Goal: Task Accomplishment & Management: Manage account settings

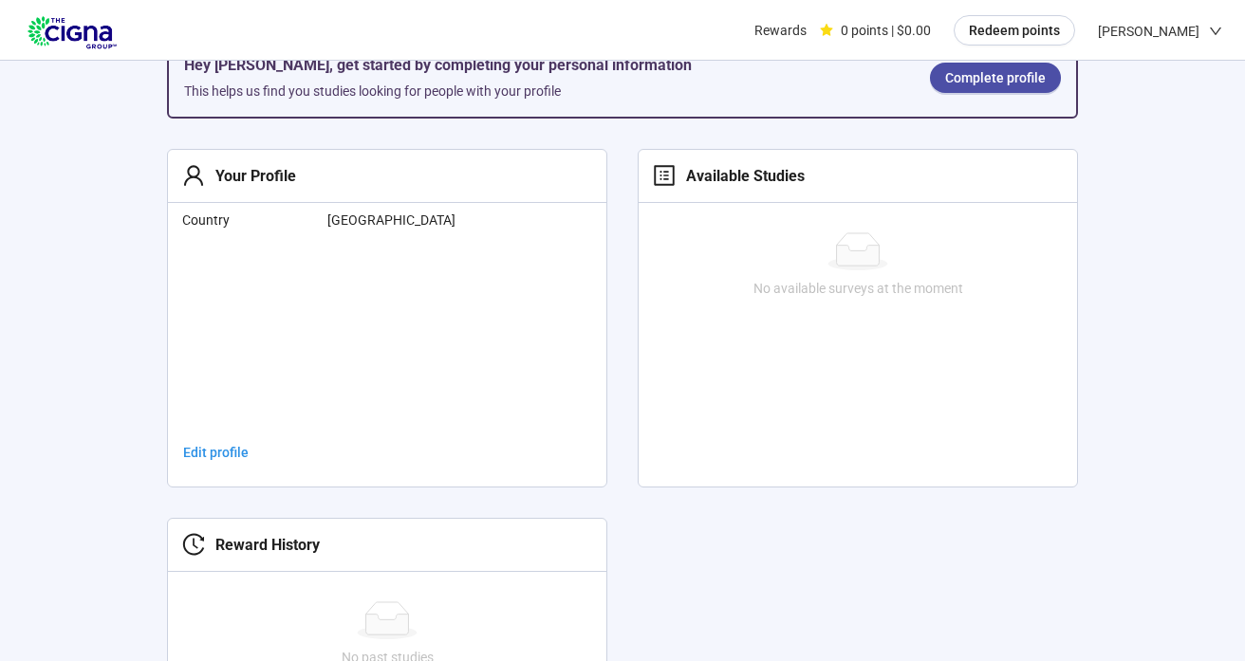
scroll to position [408, 0]
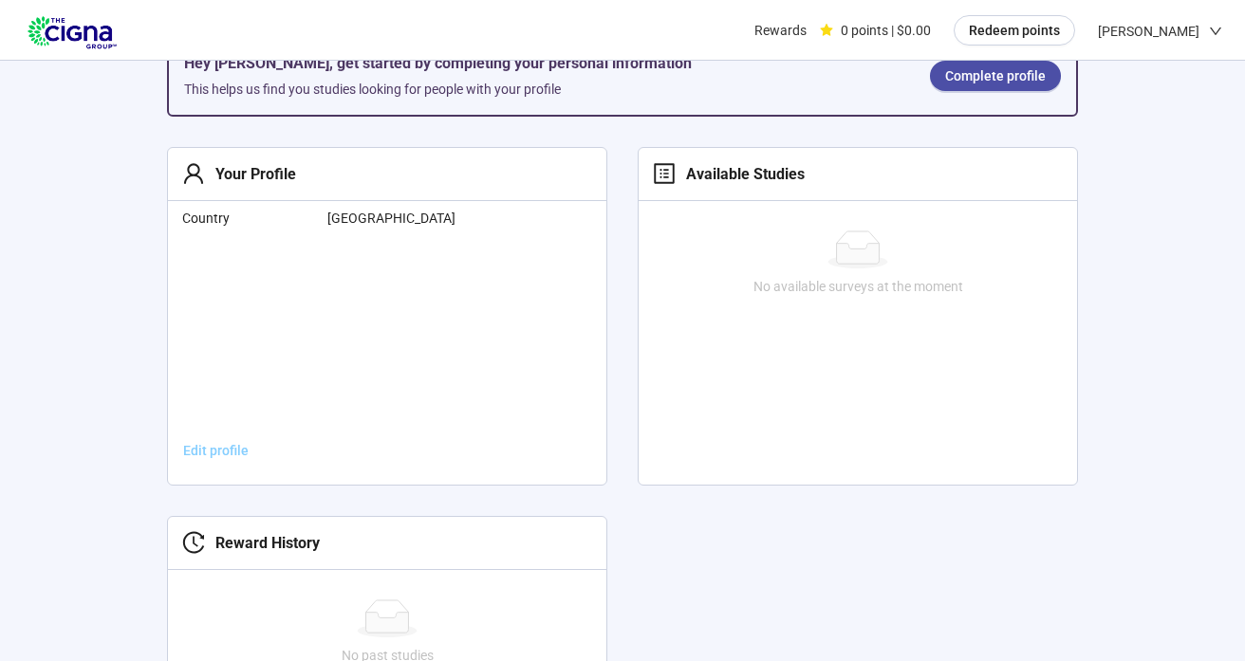
click at [207, 435] on link "Edit profile" at bounding box center [216, 450] width 96 height 30
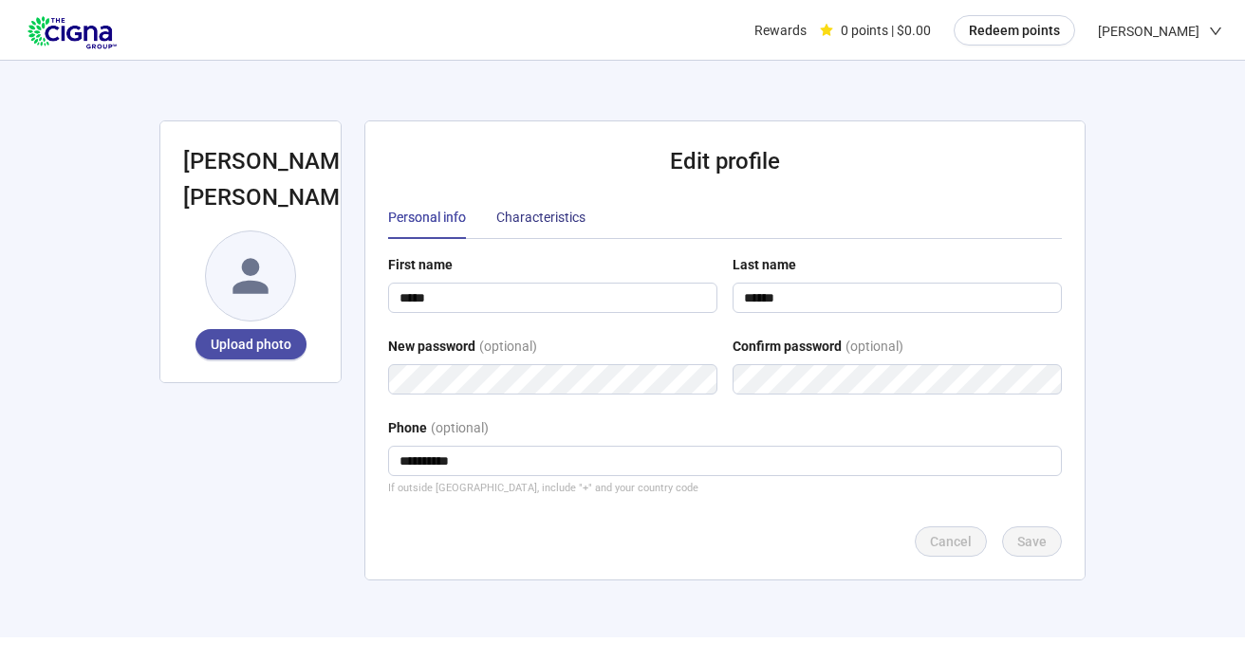
click at [521, 207] on div "Characteristics" at bounding box center [540, 217] width 89 height 21
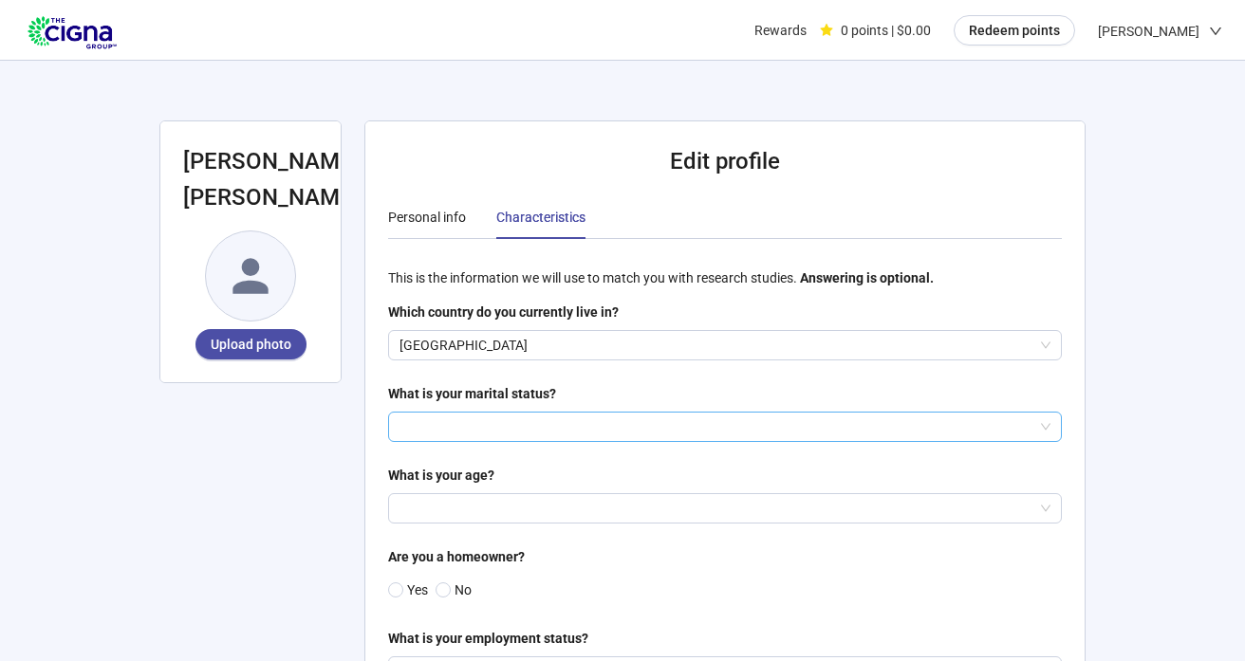
click at [511, 413] on input "search" at bounding box center [724, 427] width 651 height 28
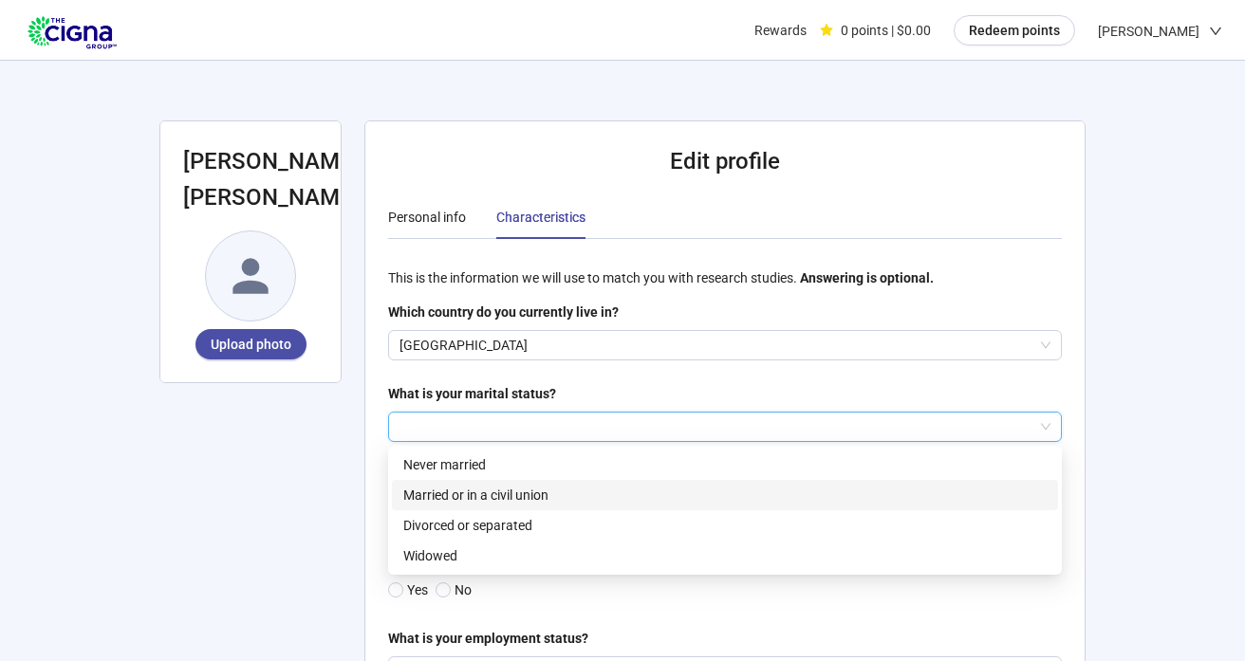
click at [504, 485] on p "Married or in a civil union" at bounding box center [724, 495] width 643 height 21
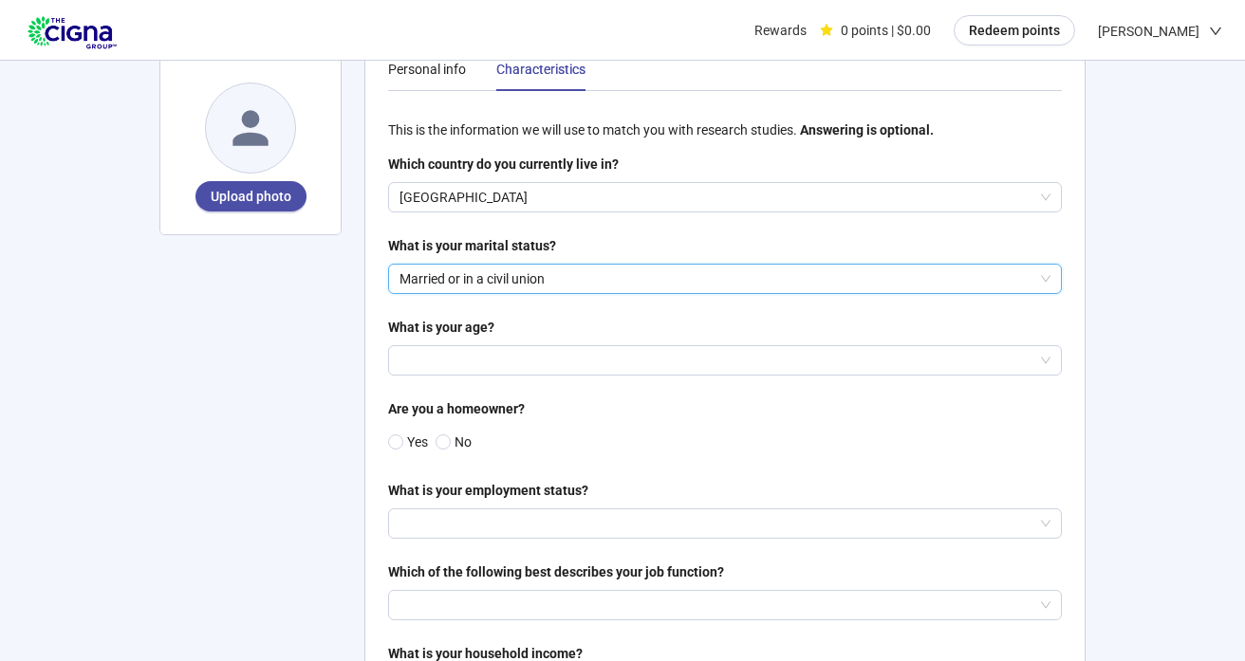
scroll to position [160, 0]
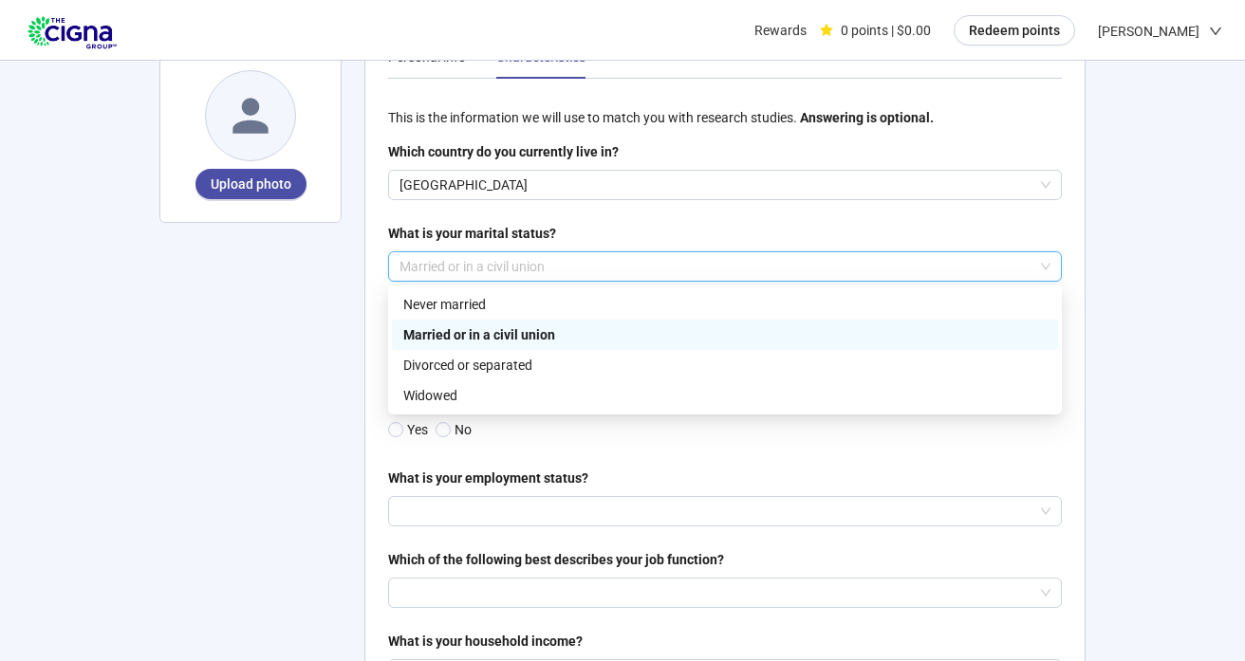
click at [518, 252] on p "Married or in a civil union" at bounding box center [716, 266] width 634 height 28
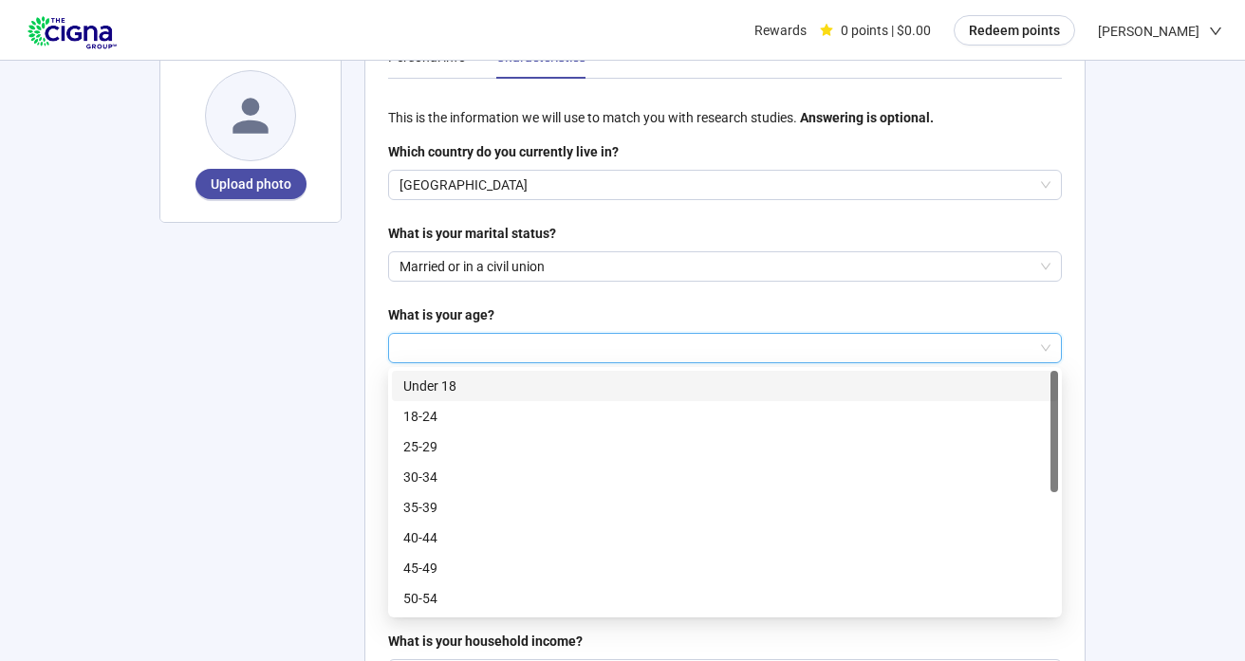
click at [415, 334] on input "search" at bounding box center [724, 348] width 651 height 28
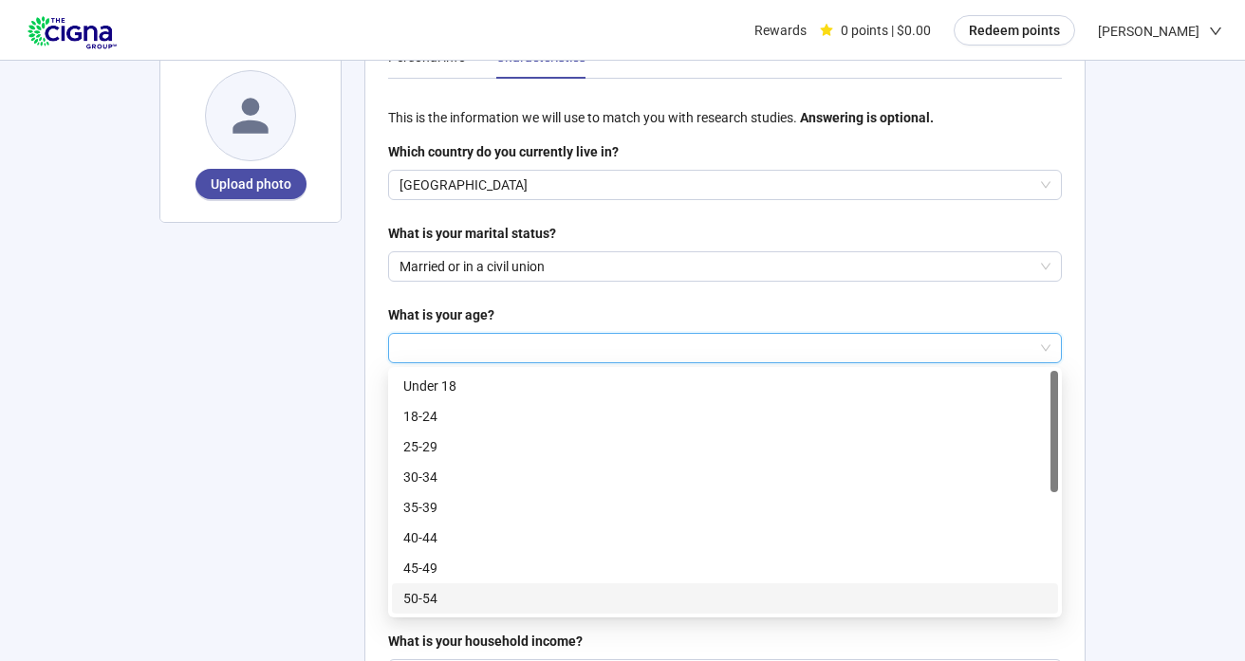
click at [424, 588] on p "50-54" at bounding box center [724, 598] width 643 height 21
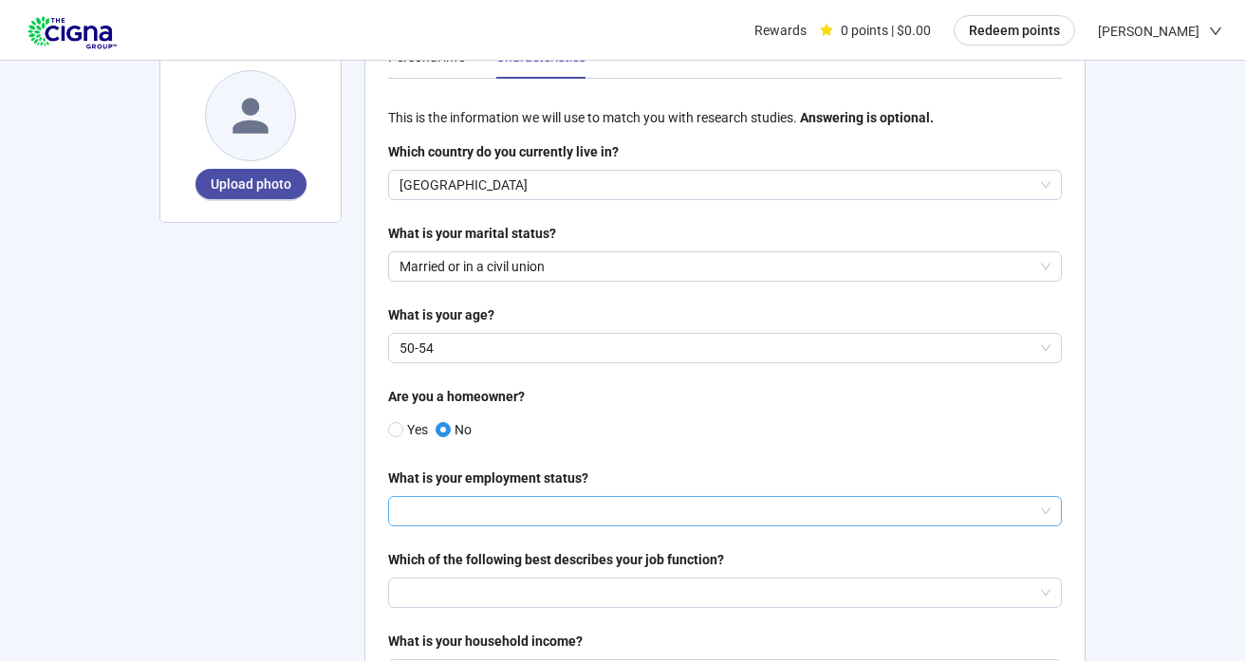
click at [448, 497] on input "search" at bounding box center [724, 511] width 651 height 28
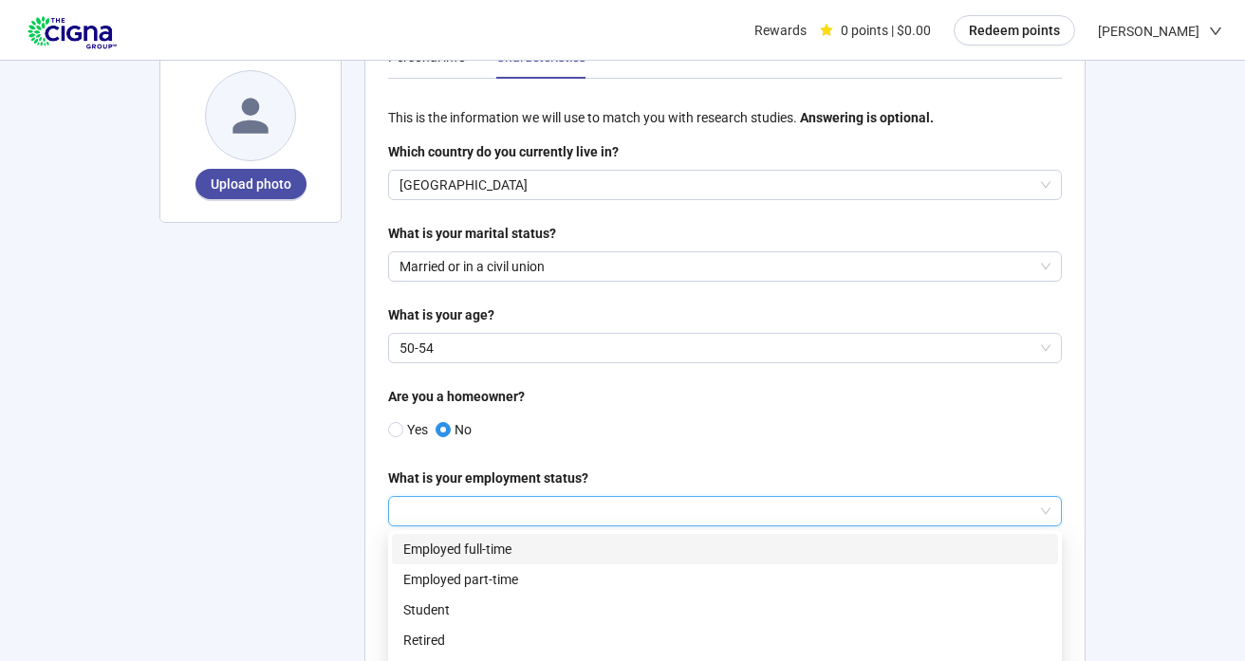
click at [449, 539] on p "Employed full-time" at bounding box center [724, 549] width 643 height 21
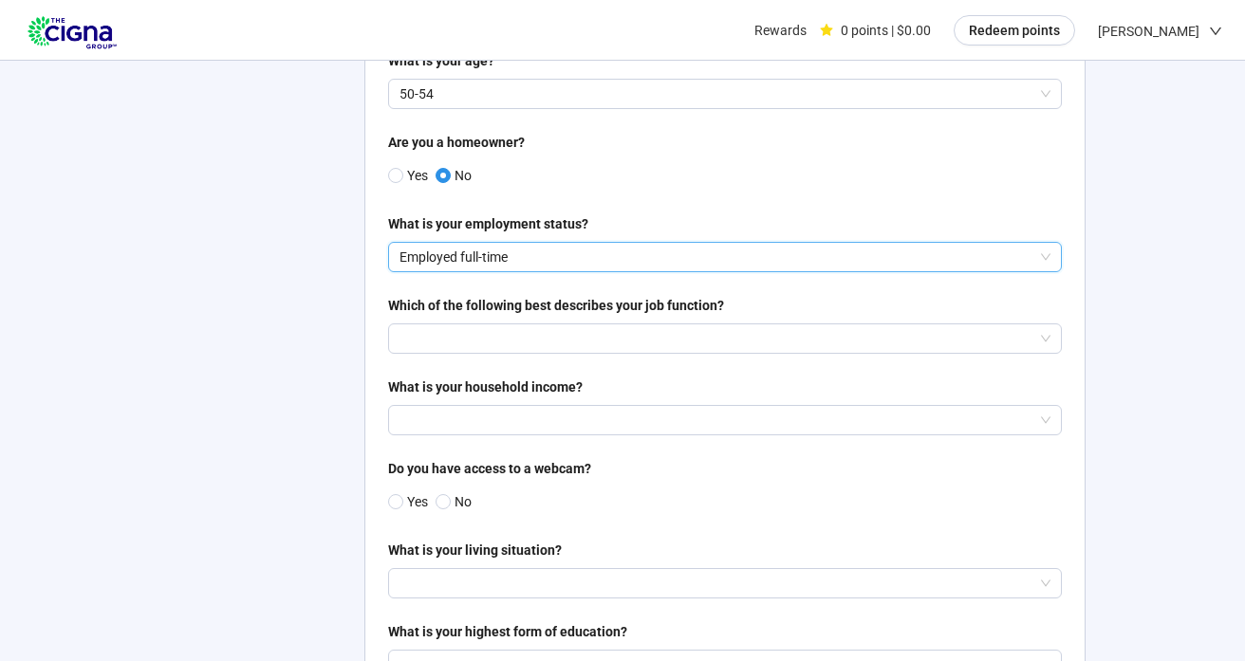
scroll to position [425, 0]
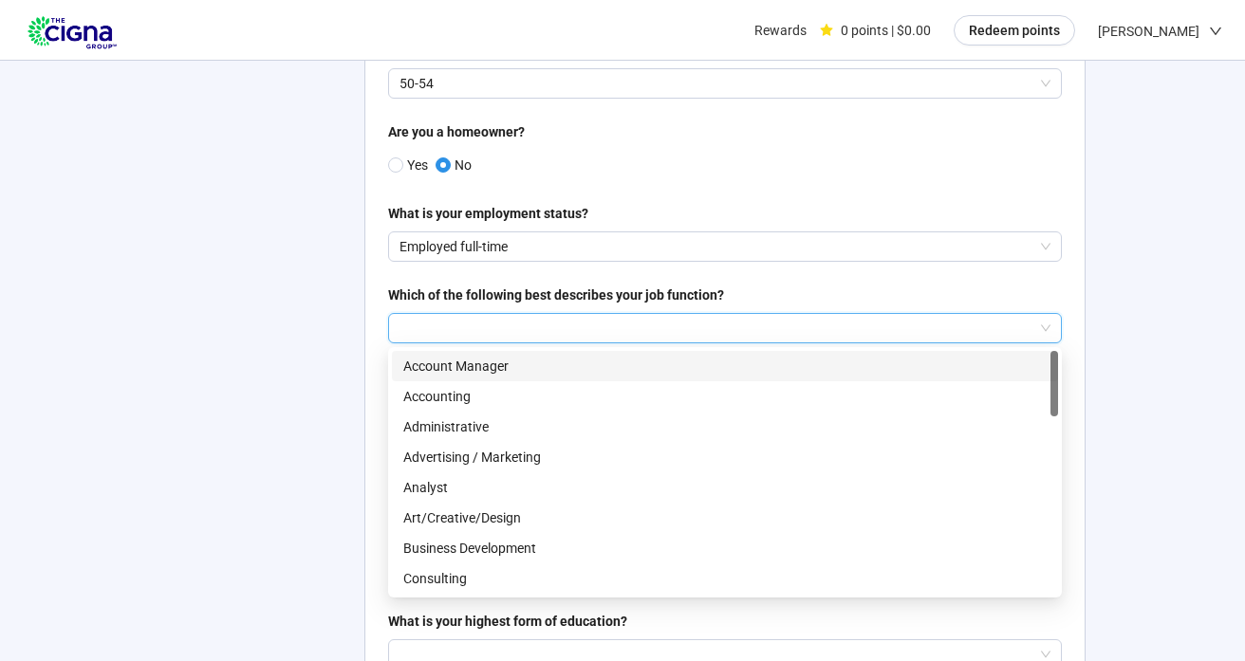
click at [447, 314] on input "search" at bounding box center [724, 328] width 651 height 28
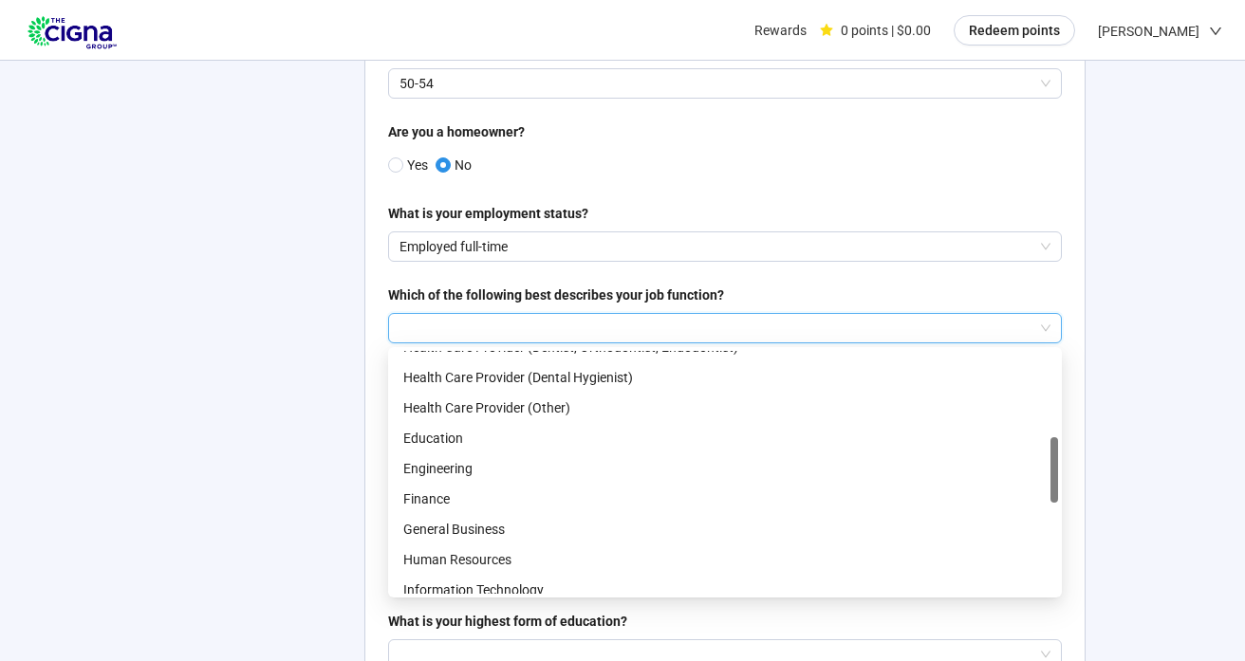
scroll to position [387, 0]
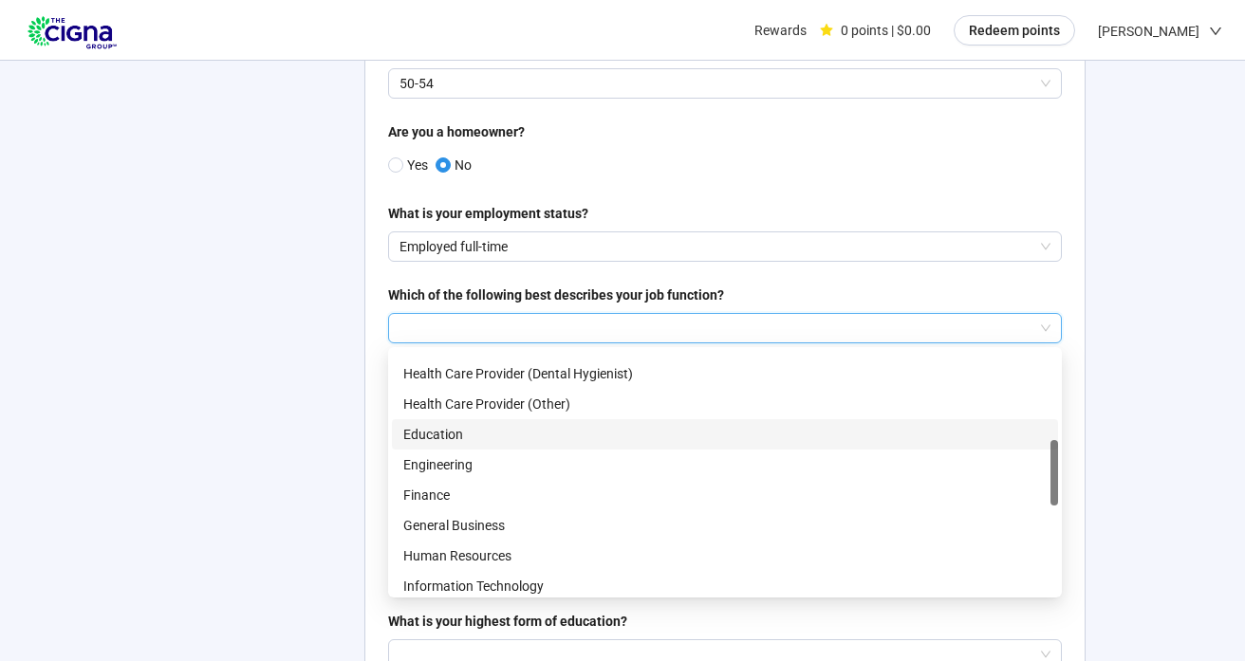
click at [451, 424] on p "Education" at bounding box center [724, 434] width 643 height 21
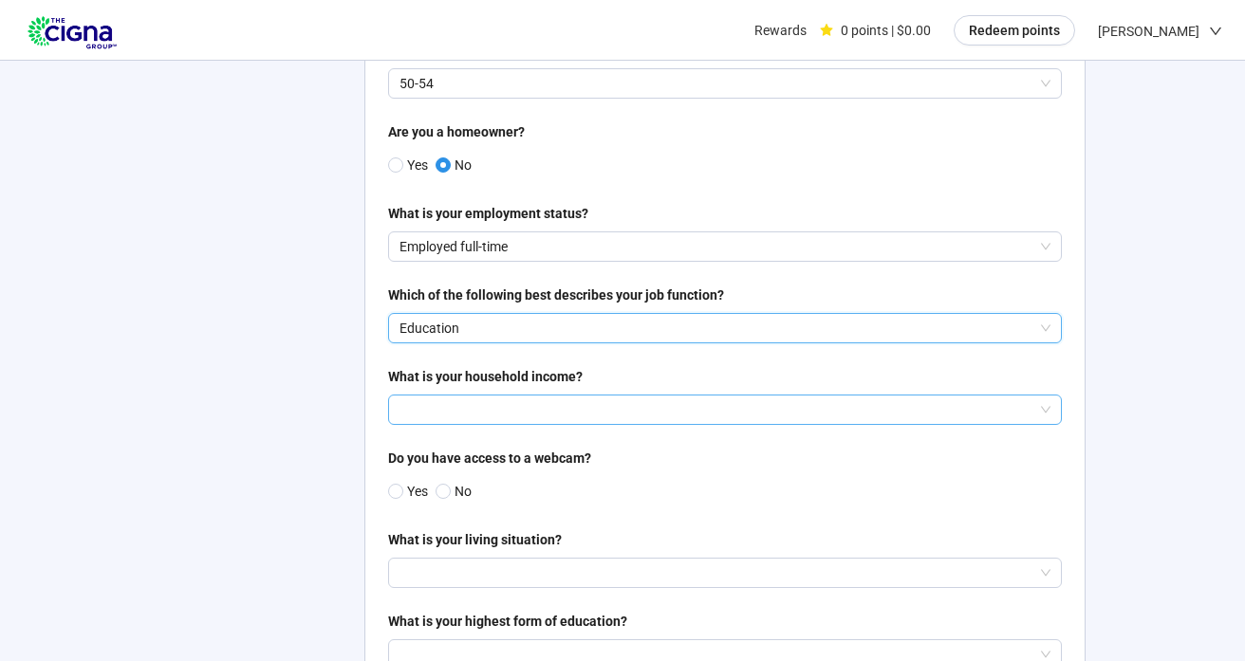
click at [446, 396] on input "search" at bounding box center [724, 410] width 651 height 28
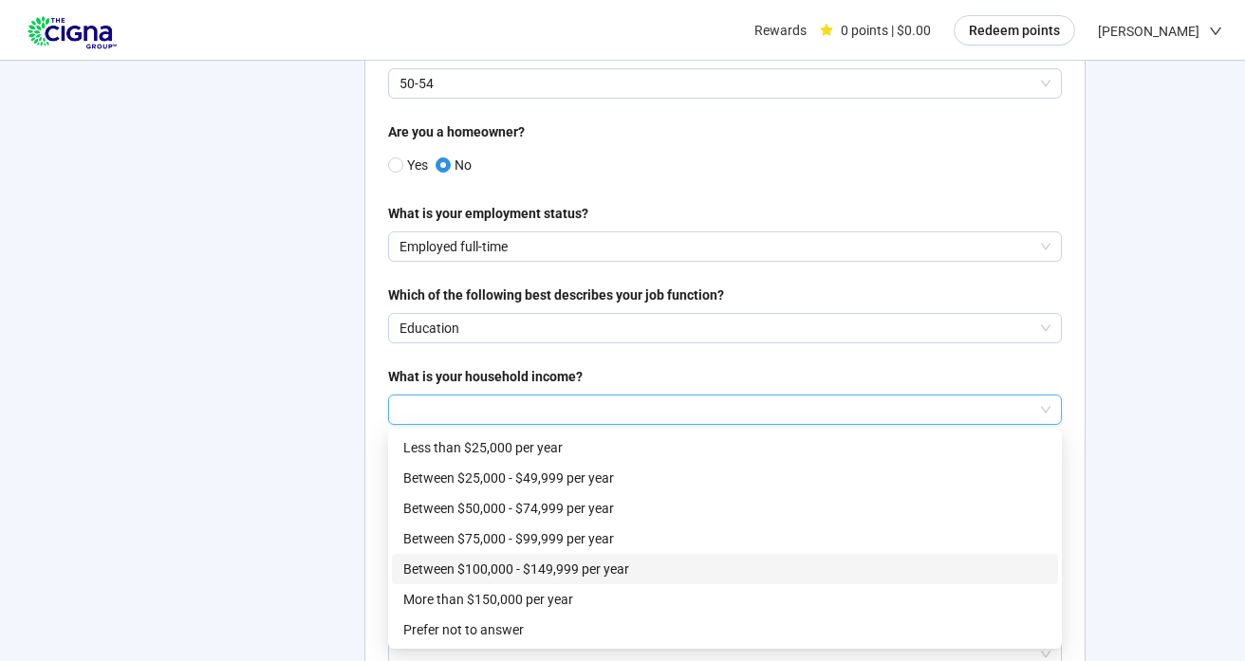
click at [445, 559] on p "Between $100,000 - $149,999 per year" at bounding box center [724, 569] width 643 height 21
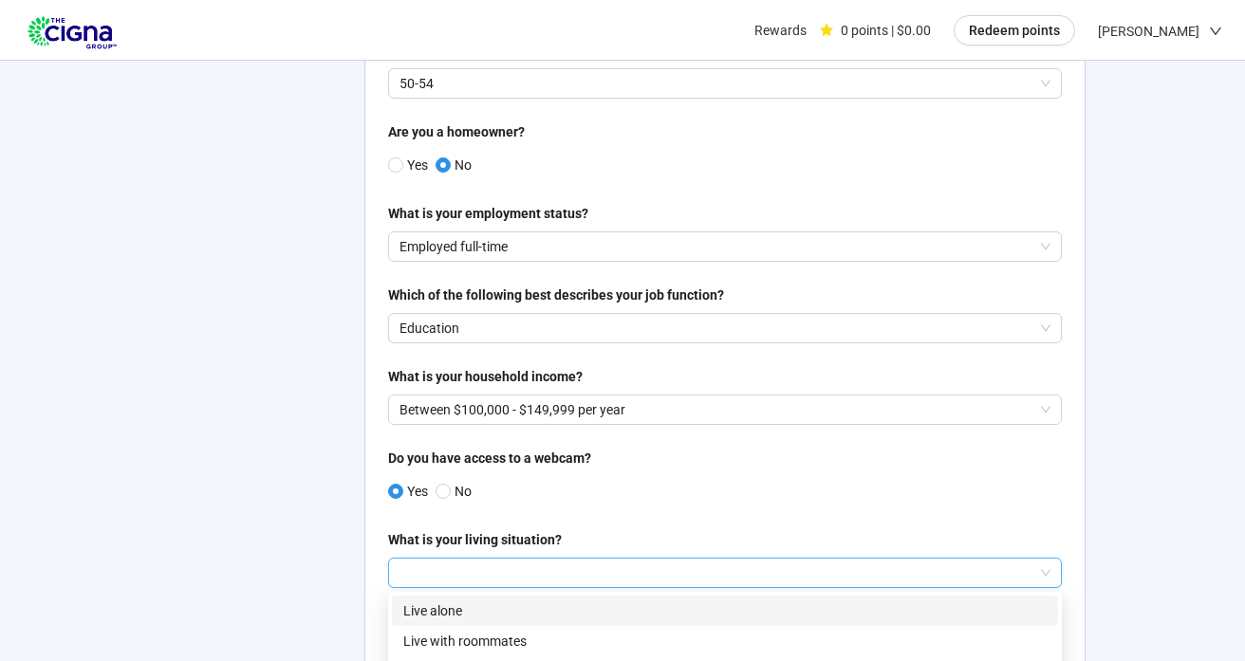
click at [416, 559] on input "search" at bounding box center [724, 573] width 651 height 28
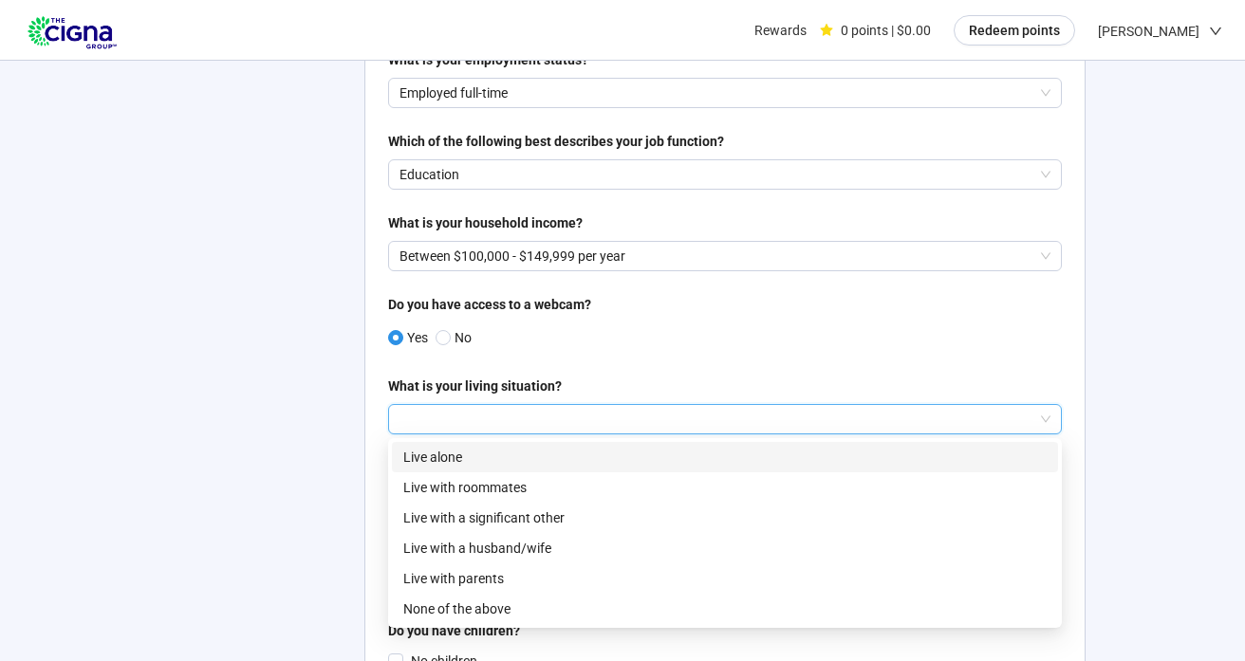
scroll to position [582, 0]
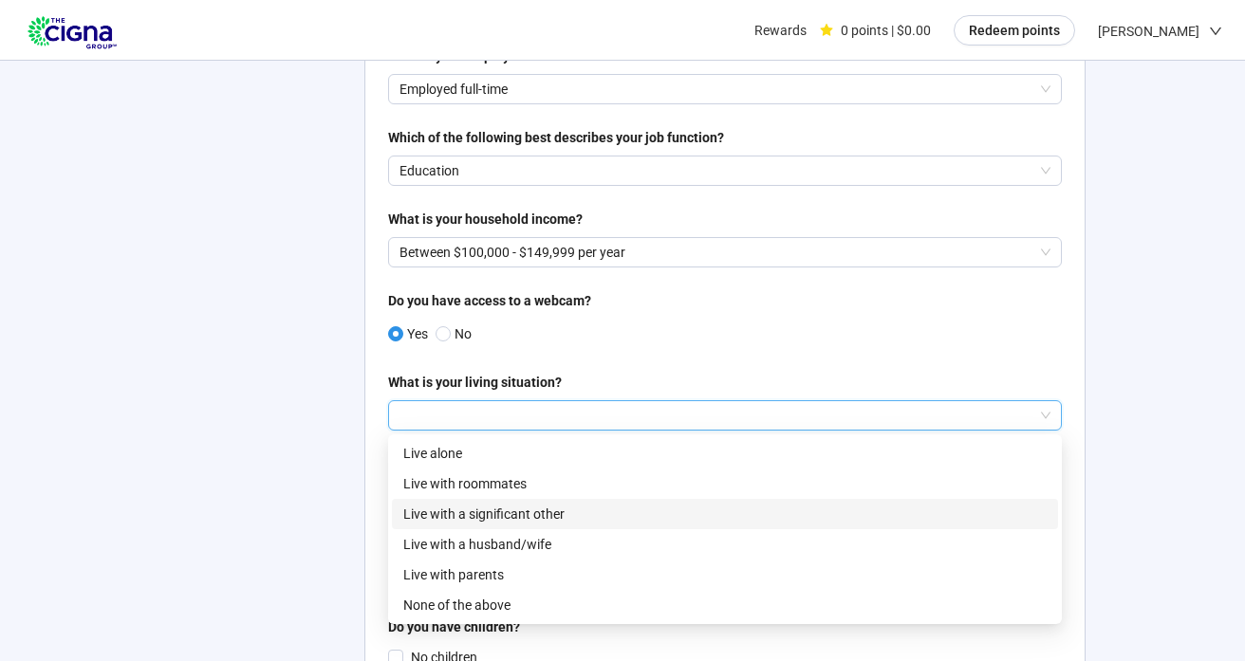
click at [425, 504] on p "Live with a significant other" at bounding box center [724, 514] width 643 height 21
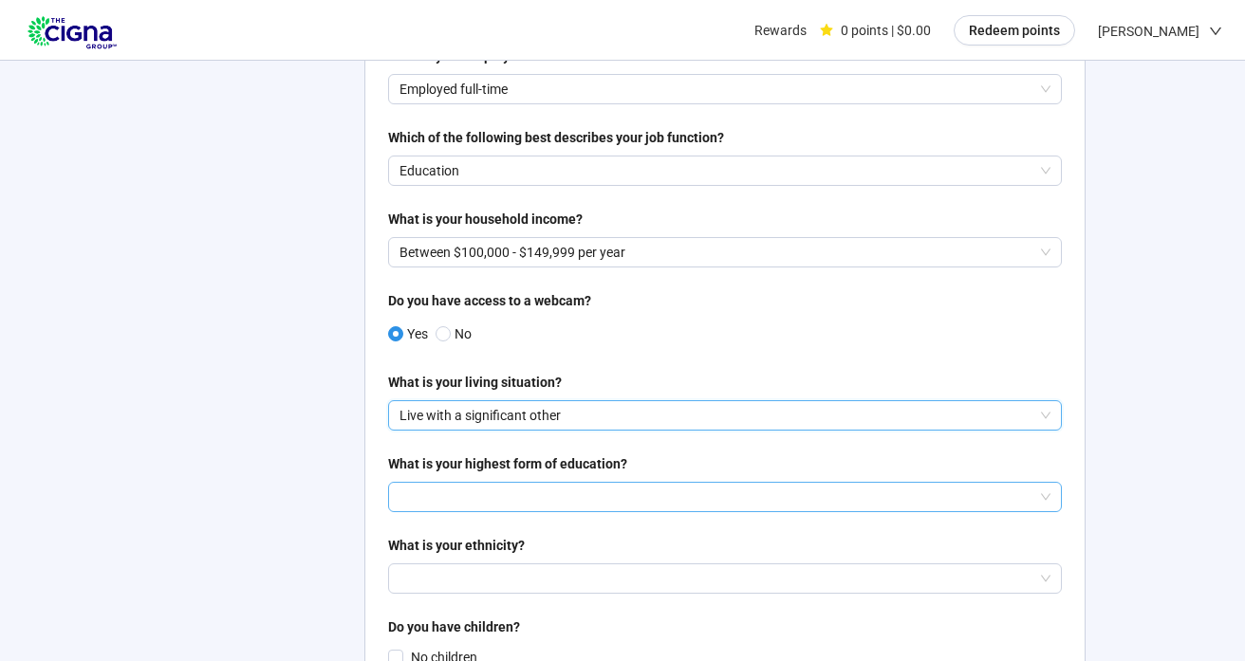
click at [426, 483] on input "search" at bounding box center [724, 497] width 651 height 28
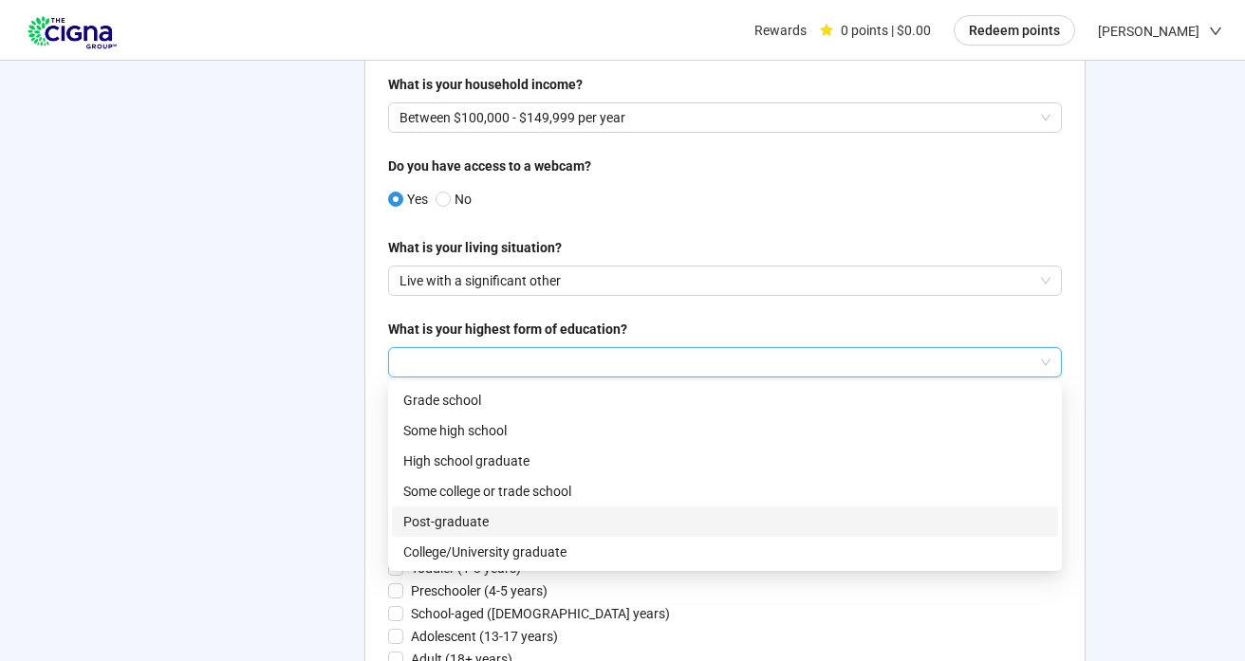
scroll to position [727, 0]
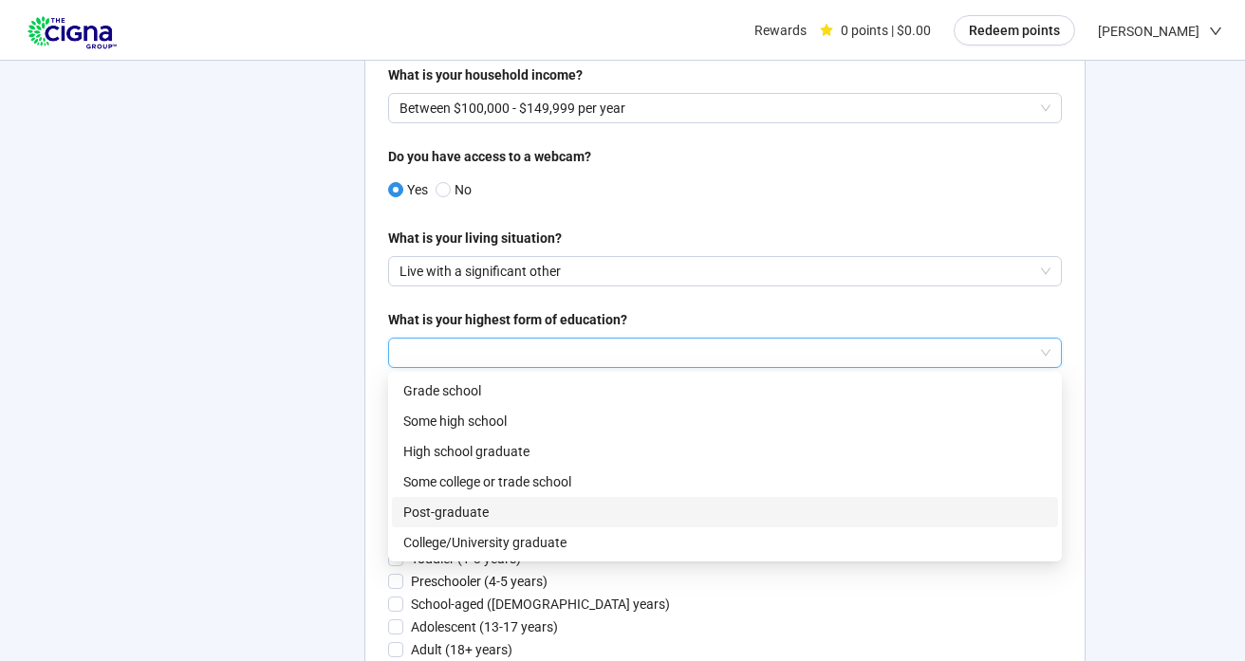
click at [434, 502] on p "Post-graduate" at bounding box center [724, 512] width 643 height 21
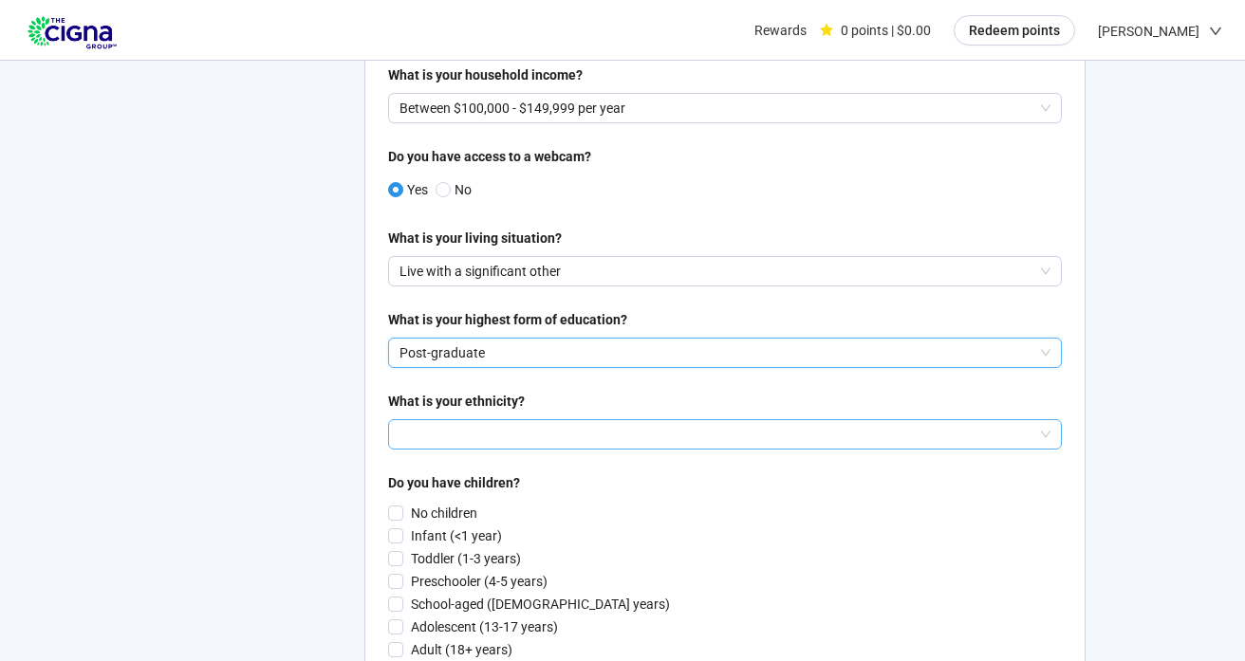
click at [406, 420] on input "search" at bounding box center [724, 434] width 651 height 28
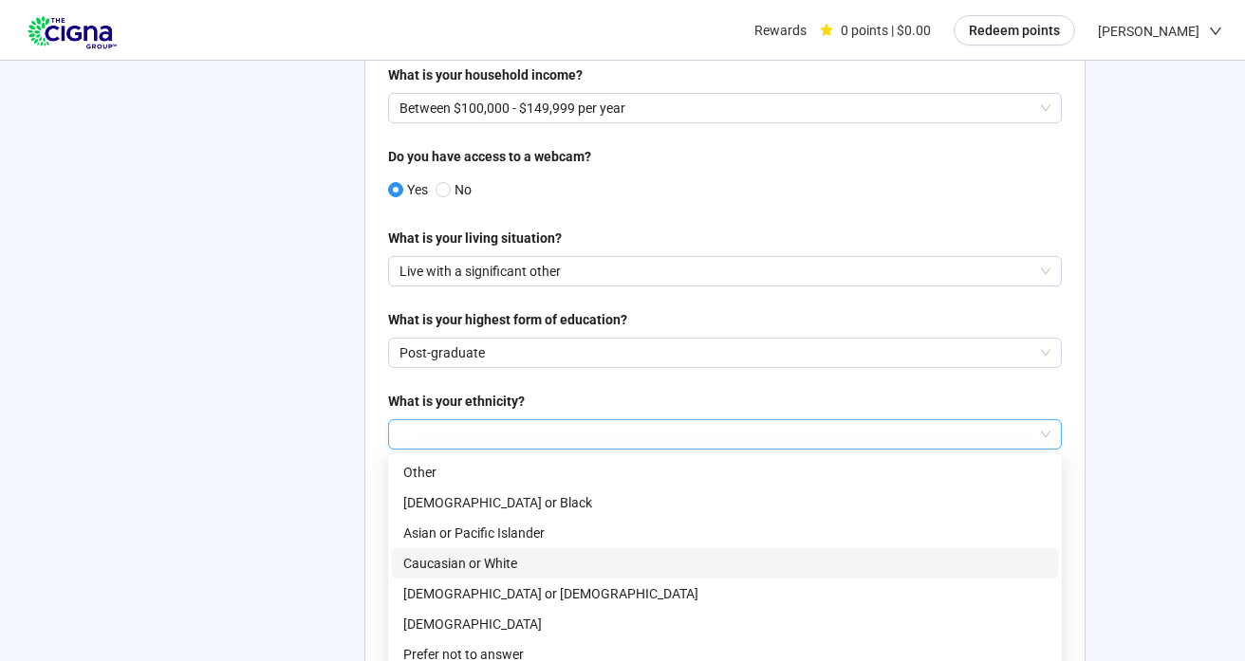
click at [419, 553] on p "Caucasian or White" at bounding box center [724, 563] width 643 height 21
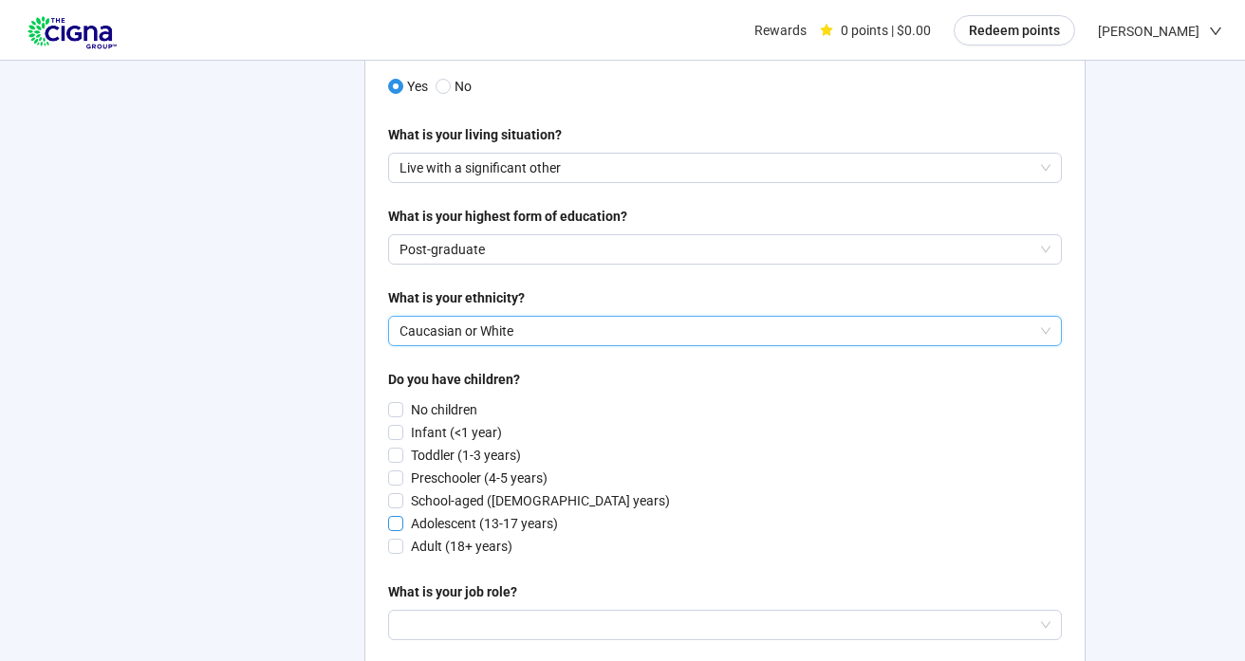
scroll to position [873, 0]
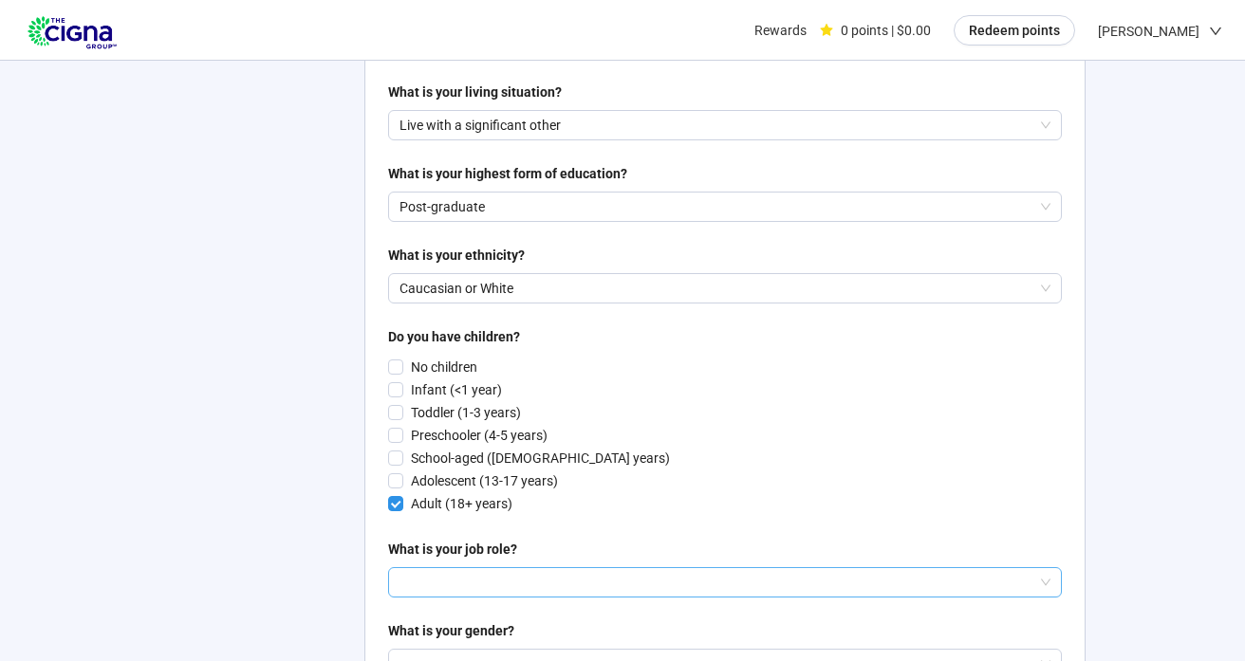
click at [410, 568] on input "search" at bounding box center [724, 582] width 651 height 28
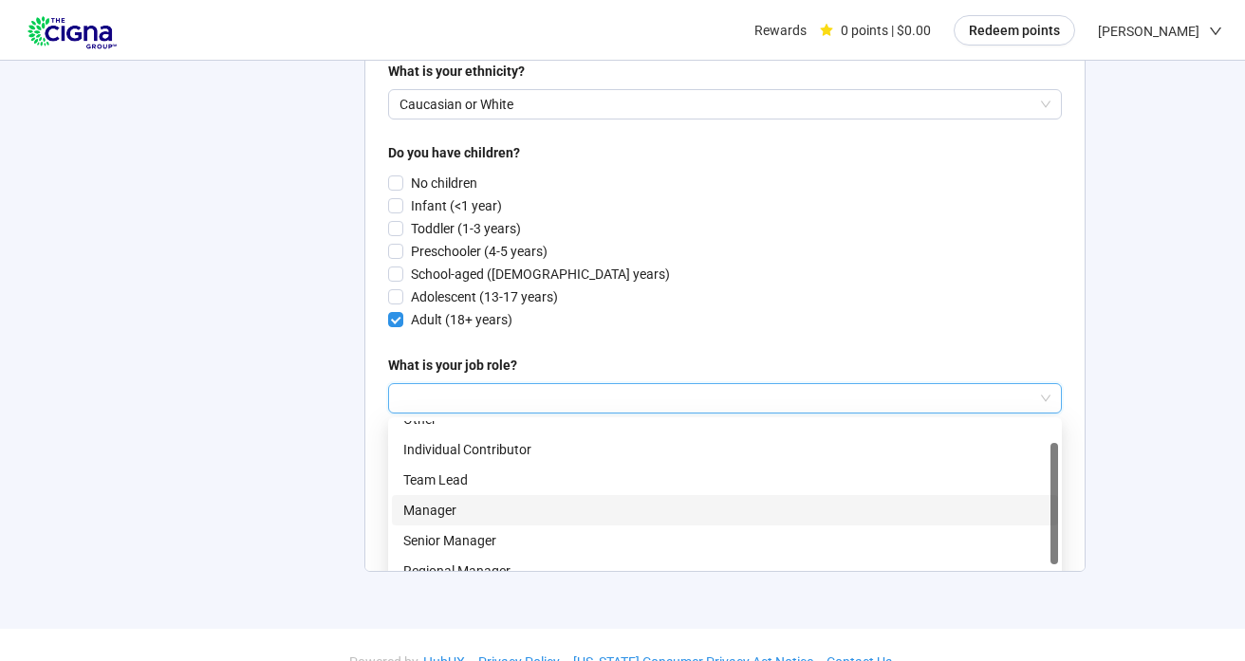
scroll to position [14, 0]
click at [423, 503] on p "Manager" at bounding box center [724, 513] width 643 height 21
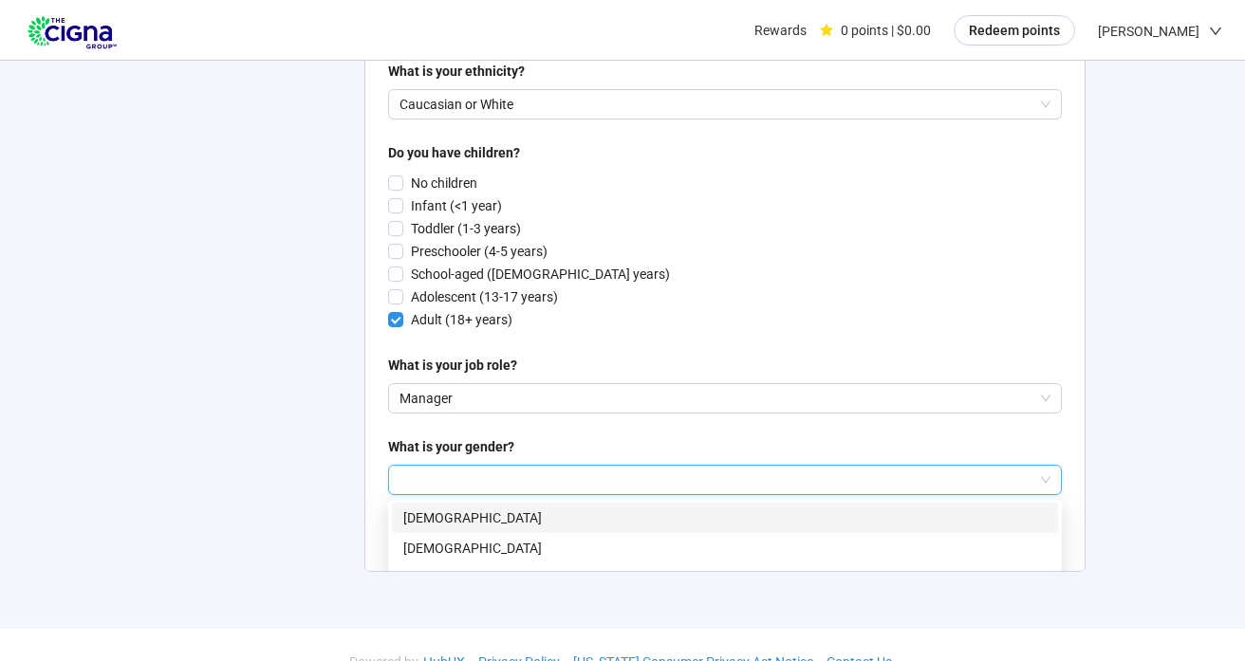
click at [404, 466] on input "search" at bounding box center [724, 480] width 651 height 28
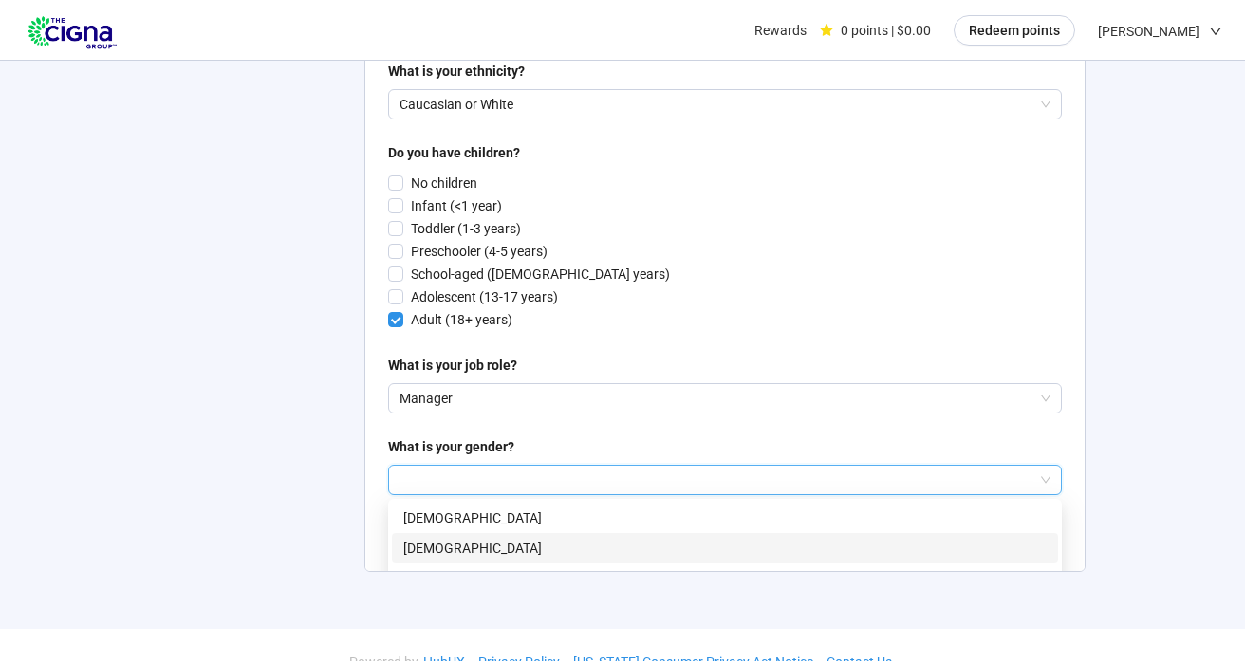
click at [417, 538] on p "[DEMOGRAPHIC_DATA]" at bounding box center [724, 548] width 643 height 21
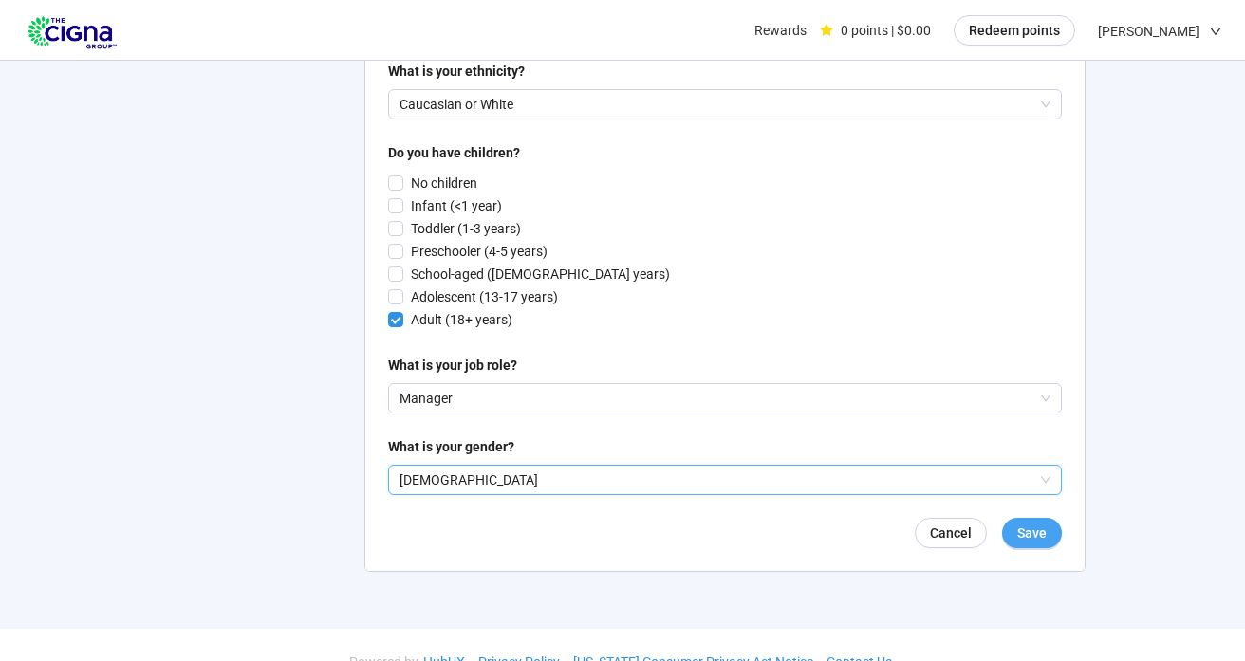
click at [1029, 523] on span "Save" at bounding box center [1031, 533] width 29 height 21
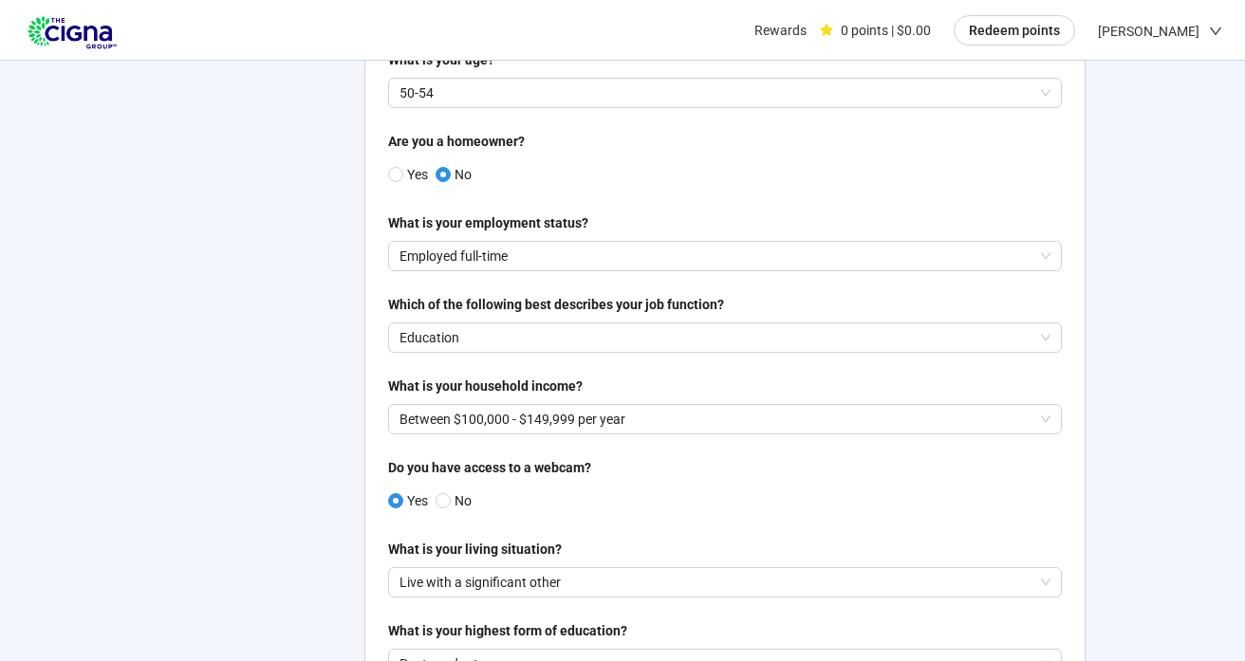
scroll to position [0, 0]
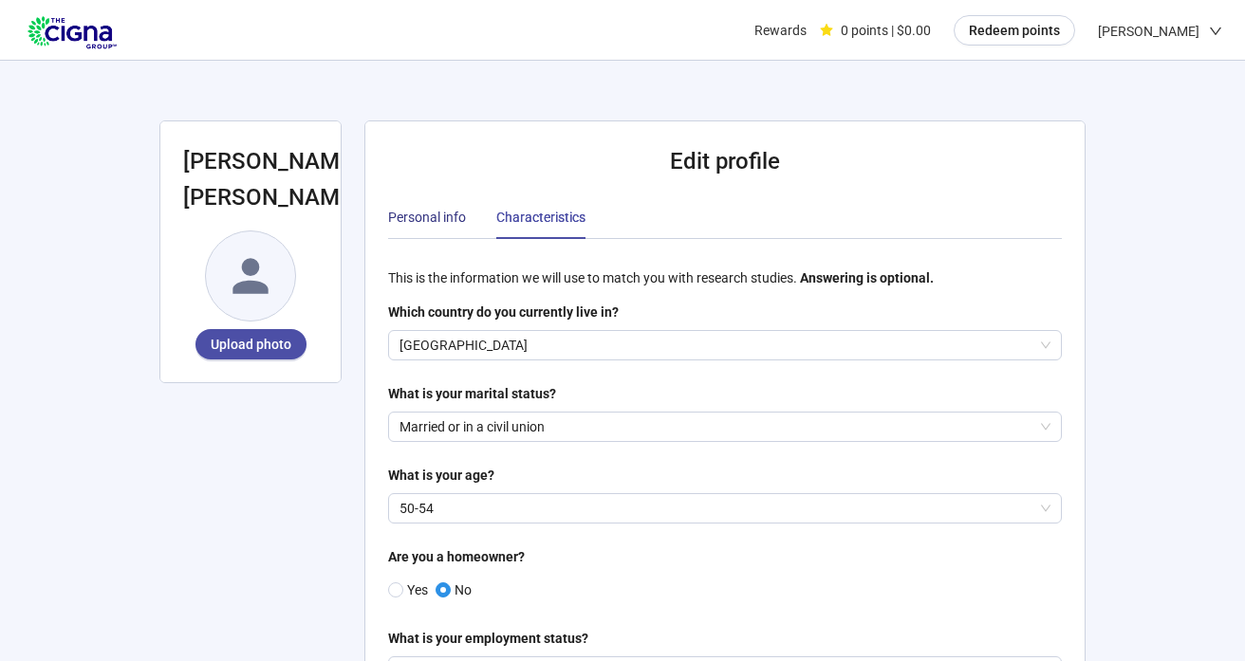
click at [429, 207] on div "Personal info" at bounding box center [427, 217] width 78 height 21
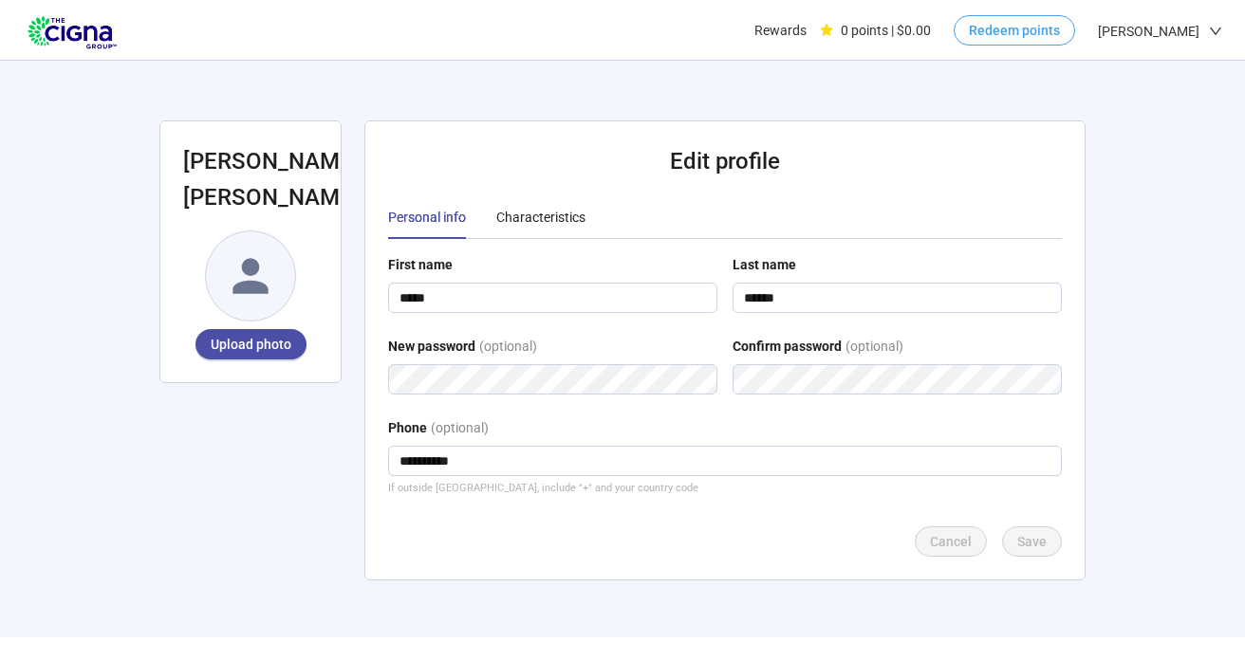
click at [1060, 36] on span "Redeem points" at bounding box center [1014, 30] width 91 height 21
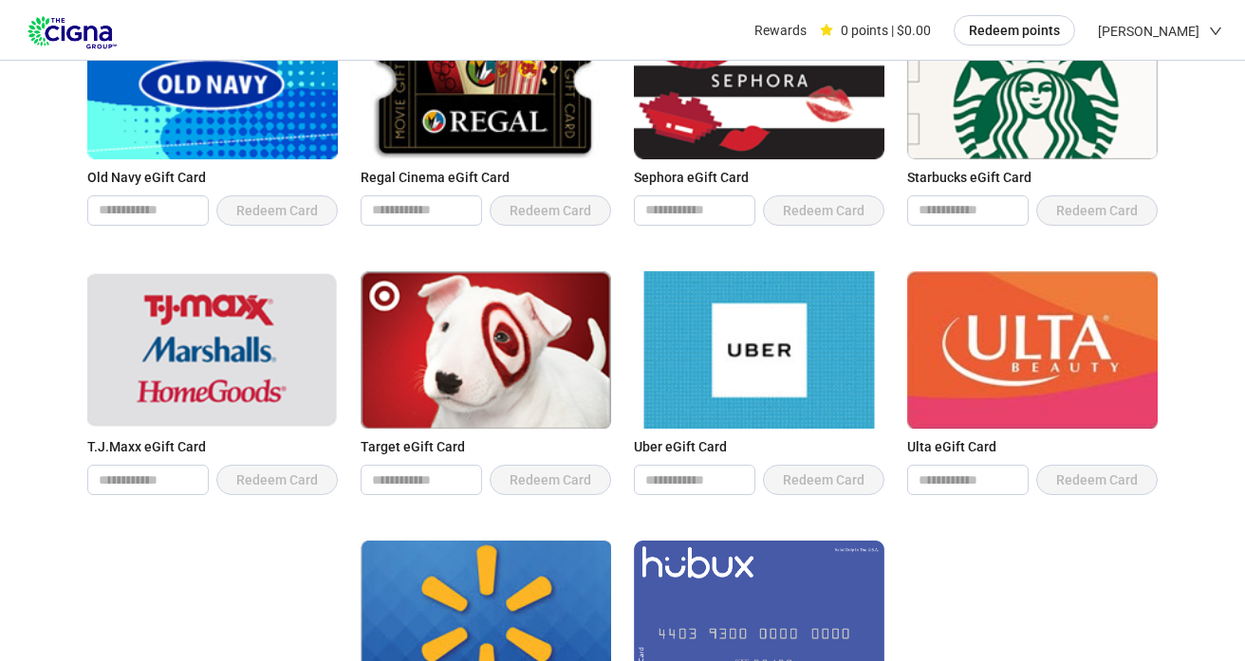
scroll to position [1422, 0]
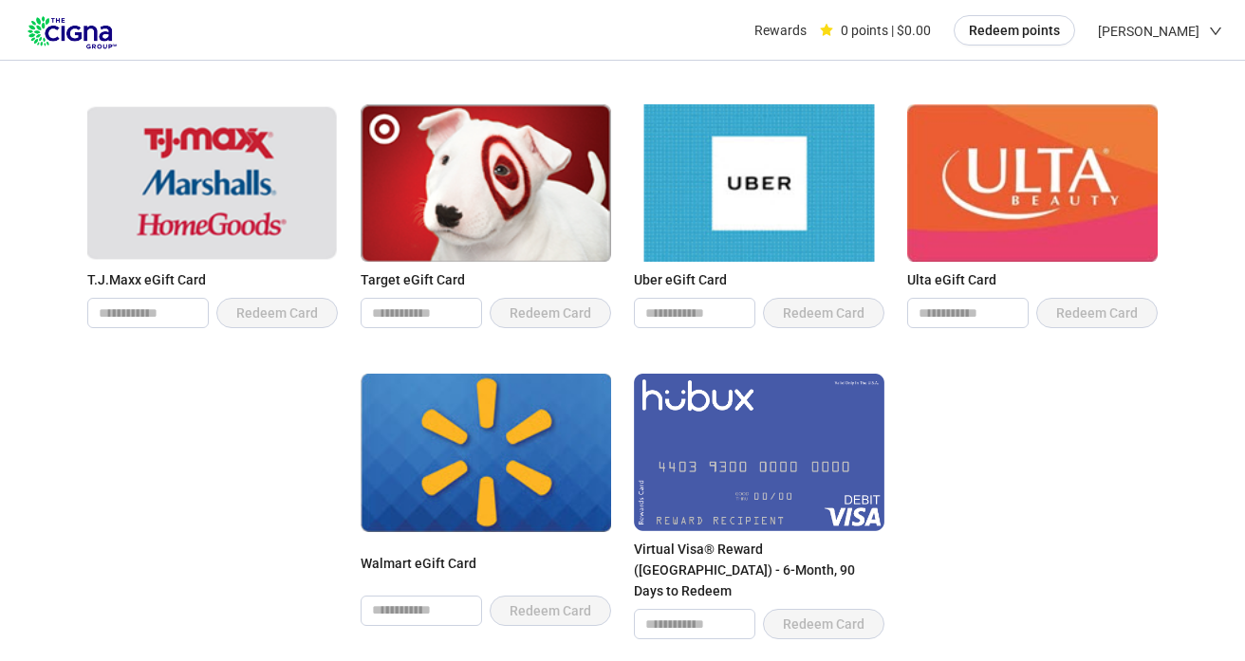
click at [500, 410] on img at bounding box center [485, 452] width 250 height 157
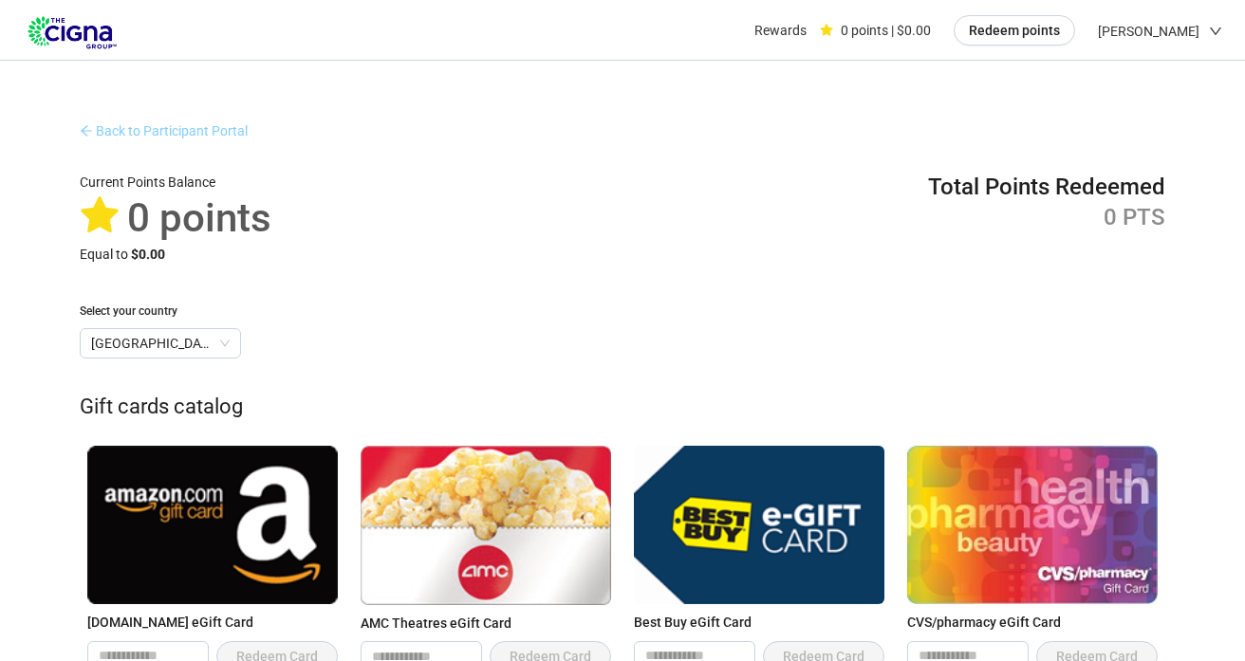
click at [145, 123] on link "Back to Participant Portal" at bounding box center [164, 130] width 168 height 15
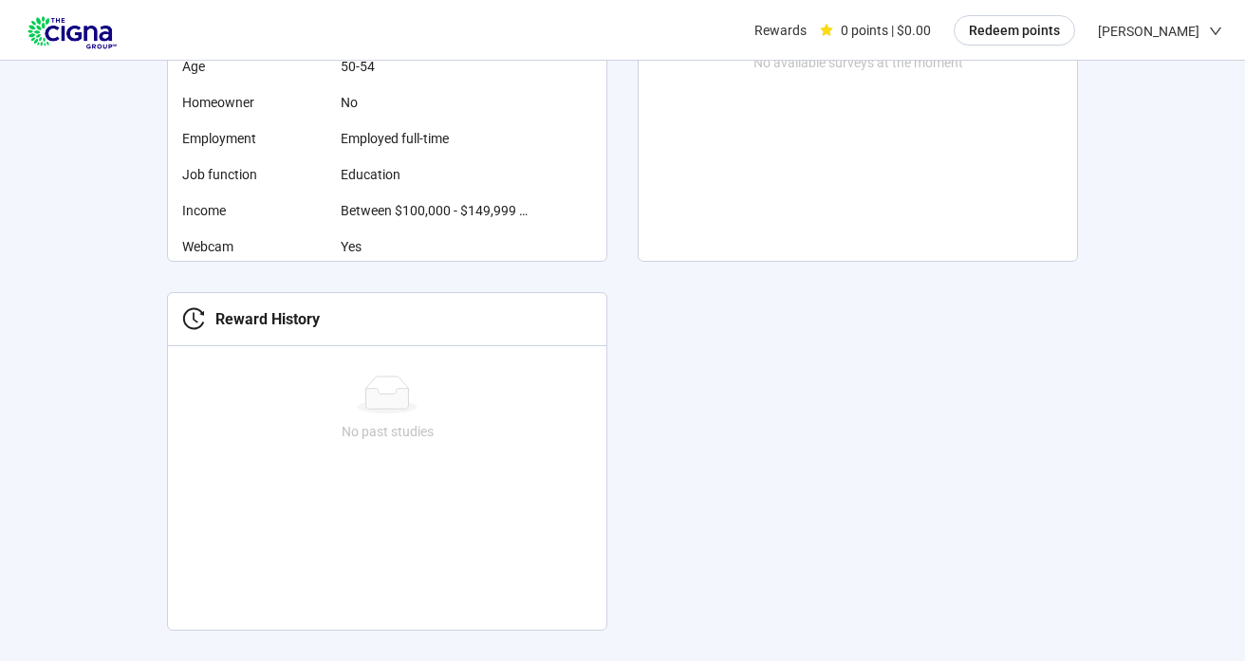
scroll to position [633, 0]
